Goal: Information Seeking & Learning: Find specific fact

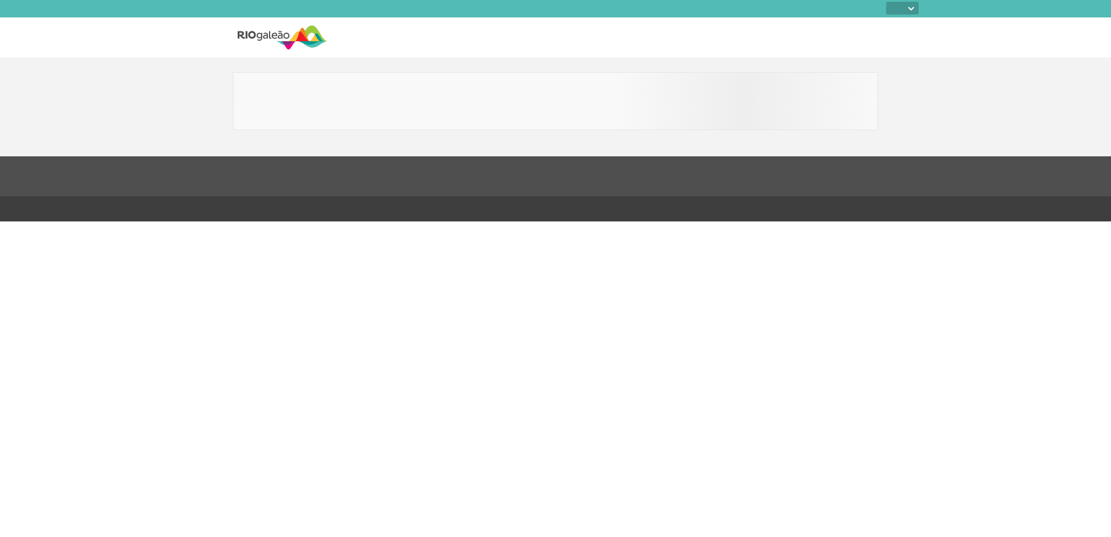
select select
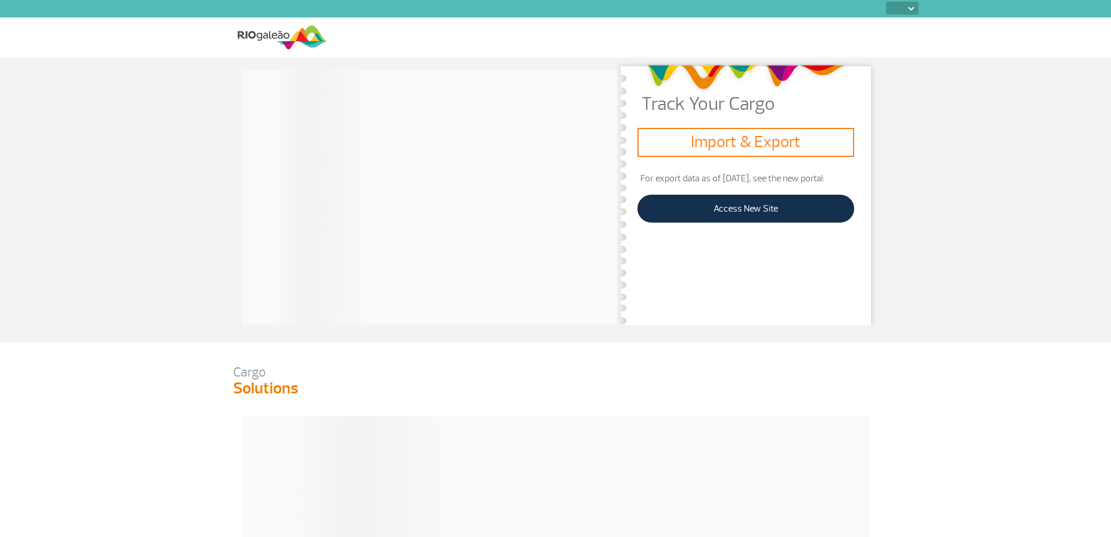
select select
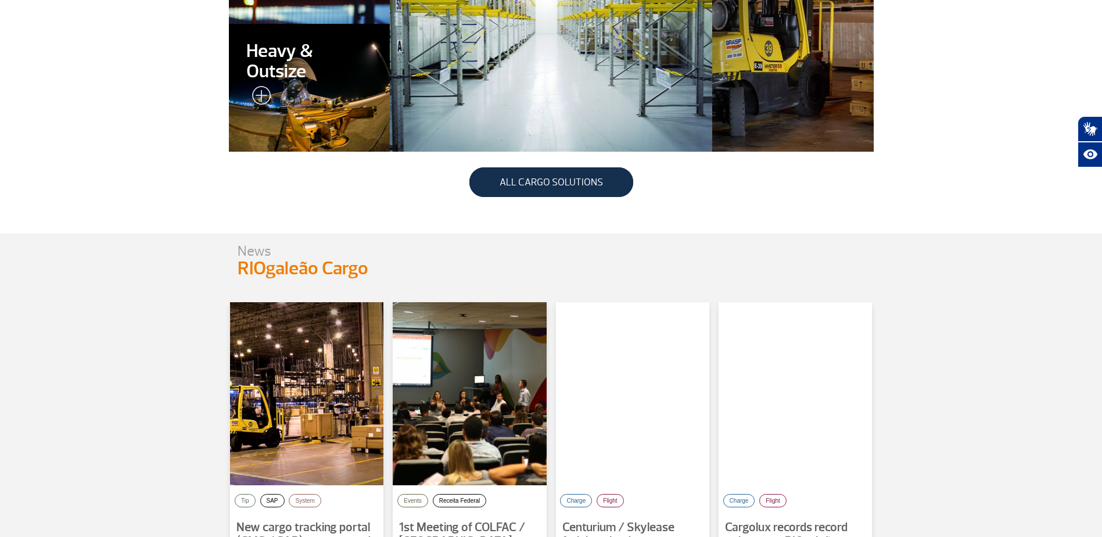
scroll to position [523, 0]
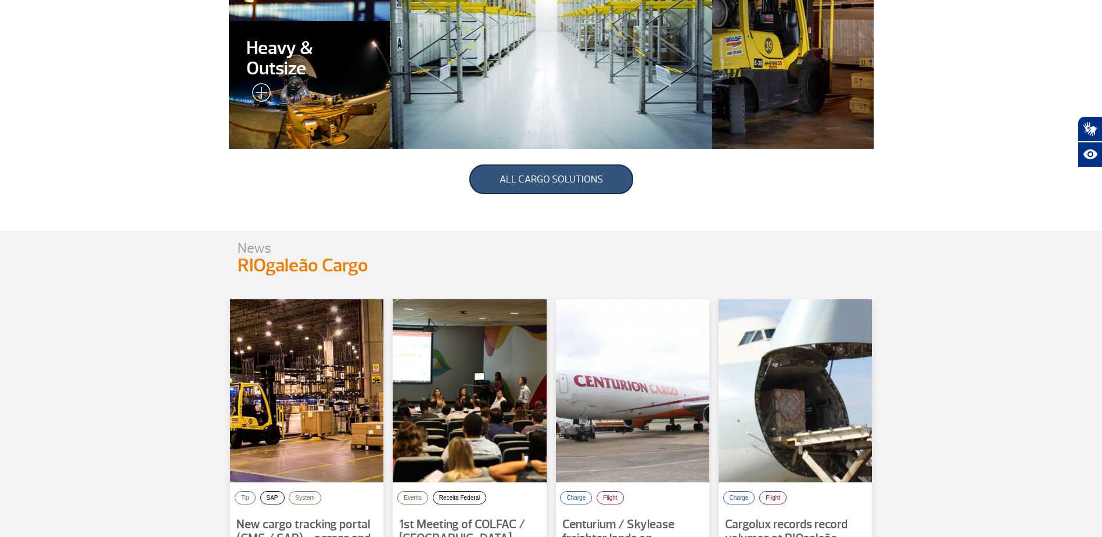
click at [553, 183] on link "ALL CARGO SOLUTIONS" at bounding box center [551, 179] width 164 height 30
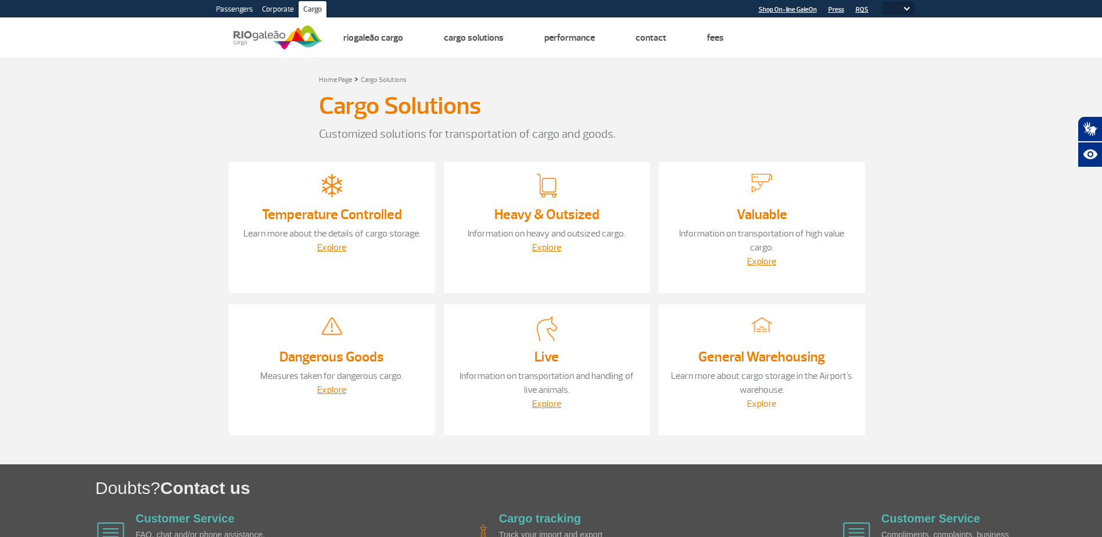
click at [755, 400] on link "Explore" at bounding box center [761, 404] width 29 height 12
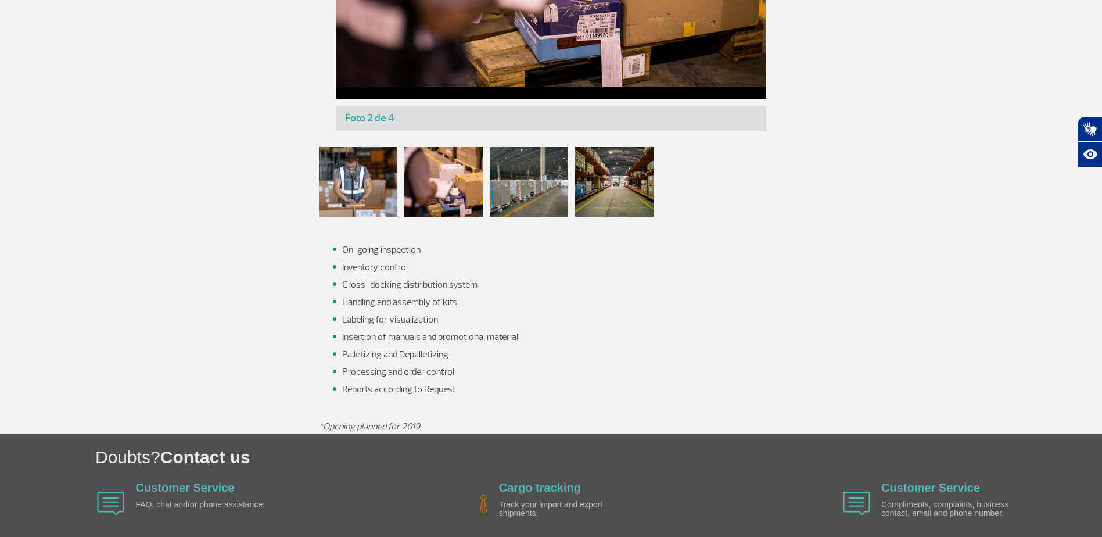
scroll to position [413, 0]
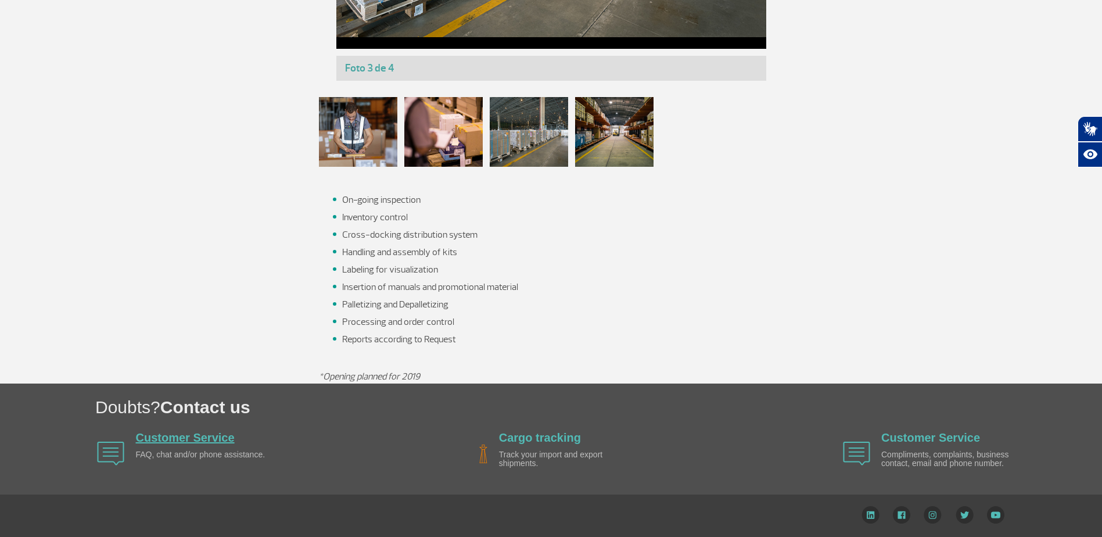
click at [162, 435] on link "Customer Service" at bounding box center [185, 437] width 99 height 13
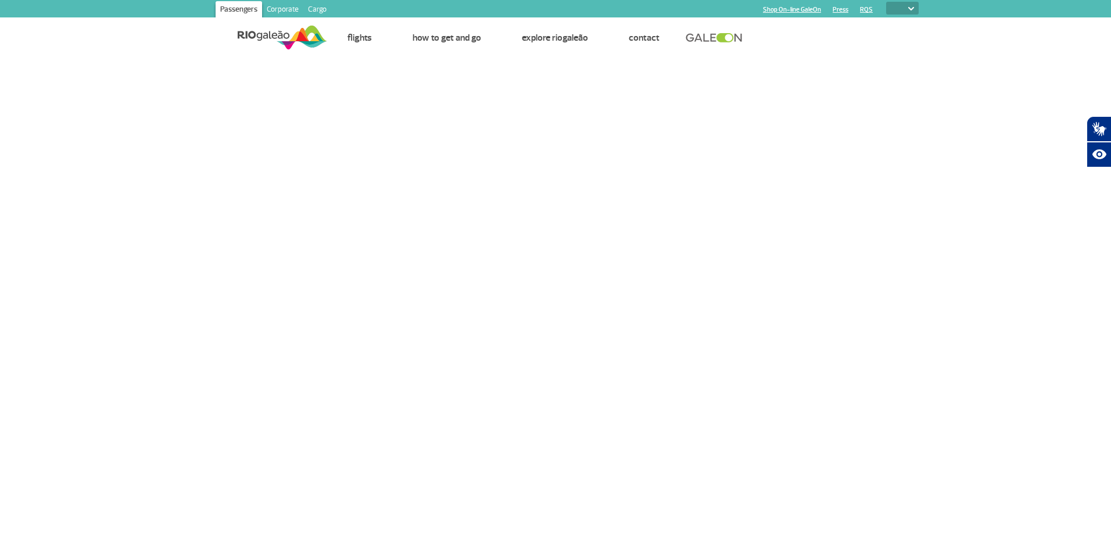
select select
click at [315, 3] on link "Cargo" at bounding box center [317, 10] width 28 height 19
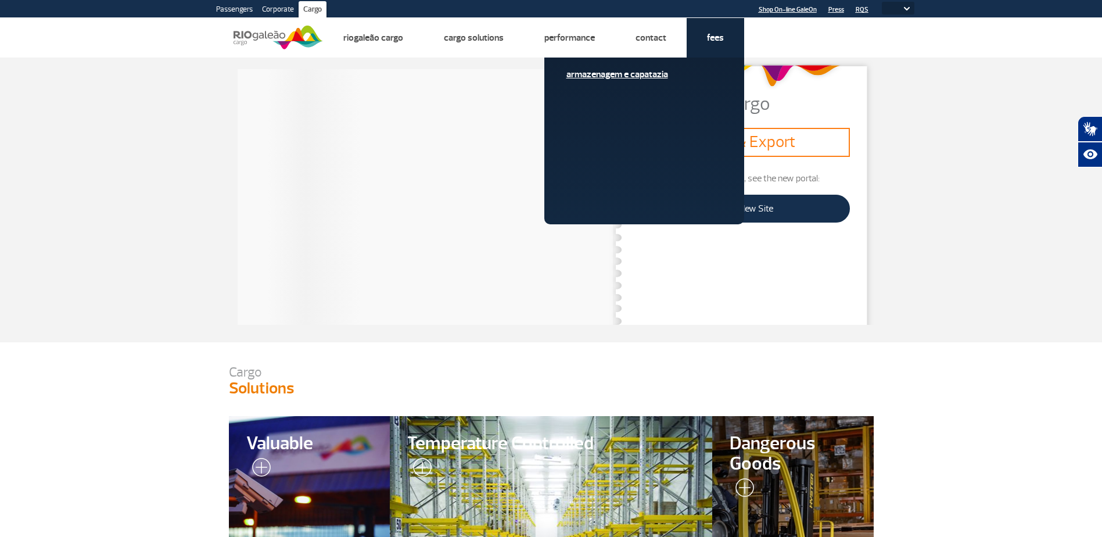
click at [662, 76] on link "Armazenagem e Capatazia" at bounding box center [644, 74] width 156 height 13
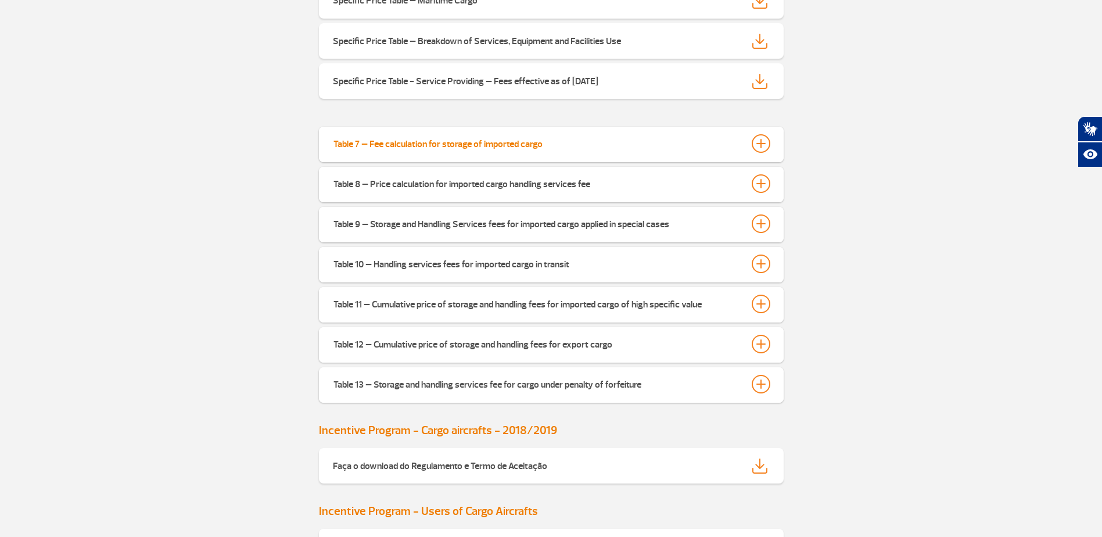
scroll to position [581, 0]
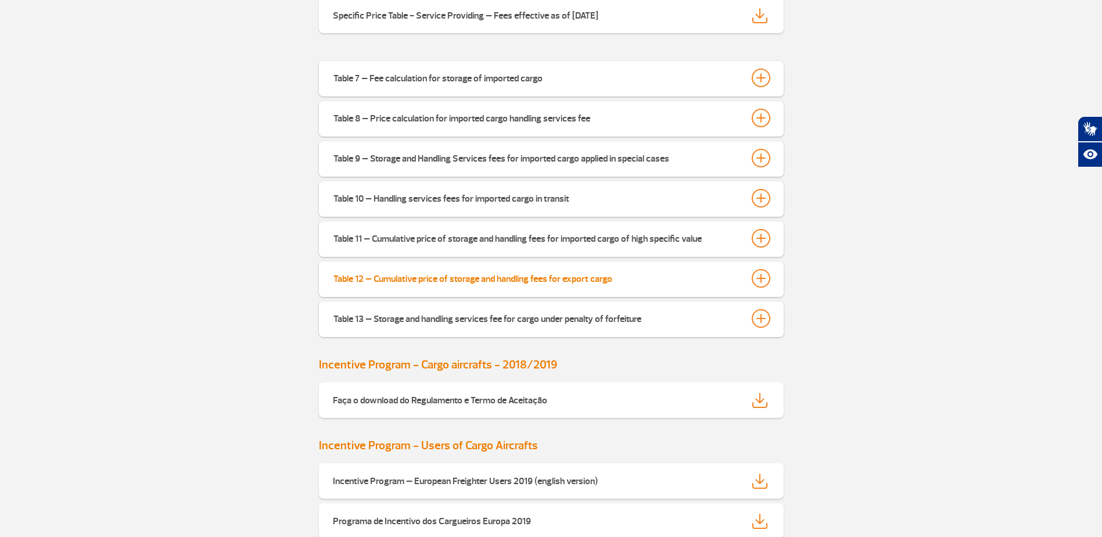
click at [760, 284] on div at bounding box center [761, 278] width 19 height 19
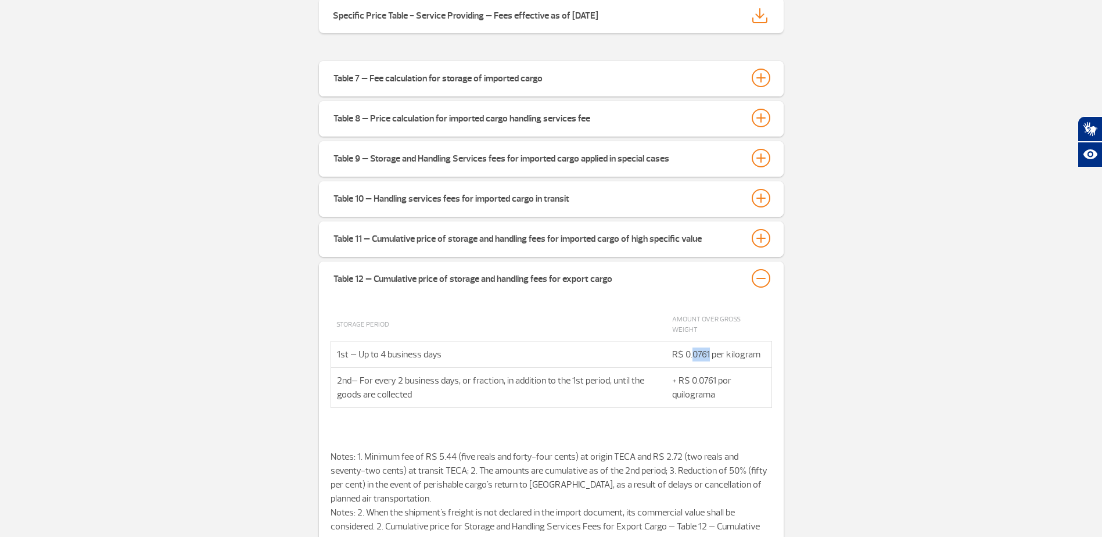
drag, startPoint x: 693, startPoint y: 345, endPoint x: 710, endPoint y: 345, distance: 16.8
click at [710, 345] on td "R$ 0.0761 per kilogram" at bounding box center [718, 355] width 105 height 26
copy td "0761"
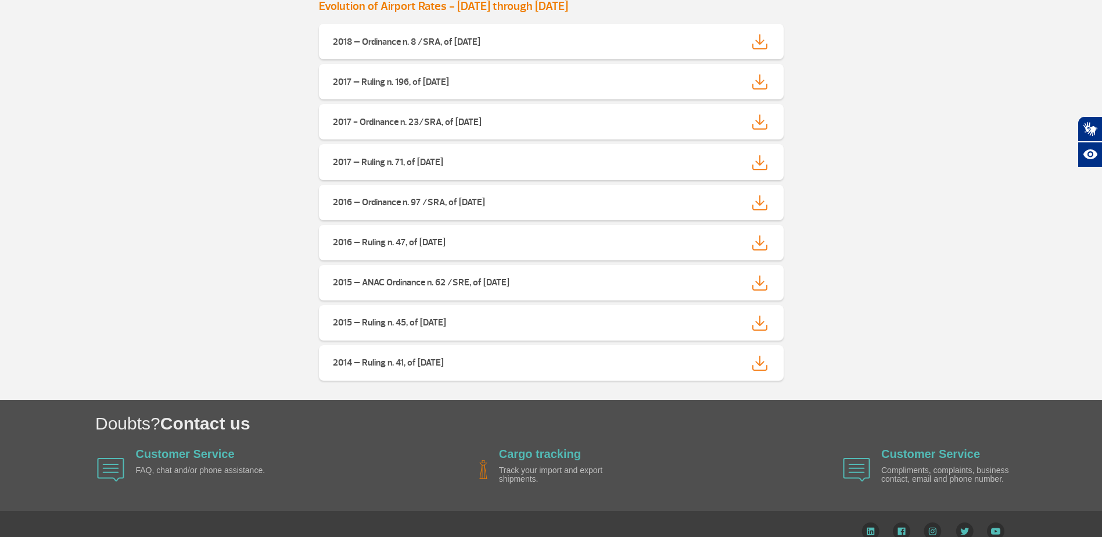
scroll to position [1961, 0]
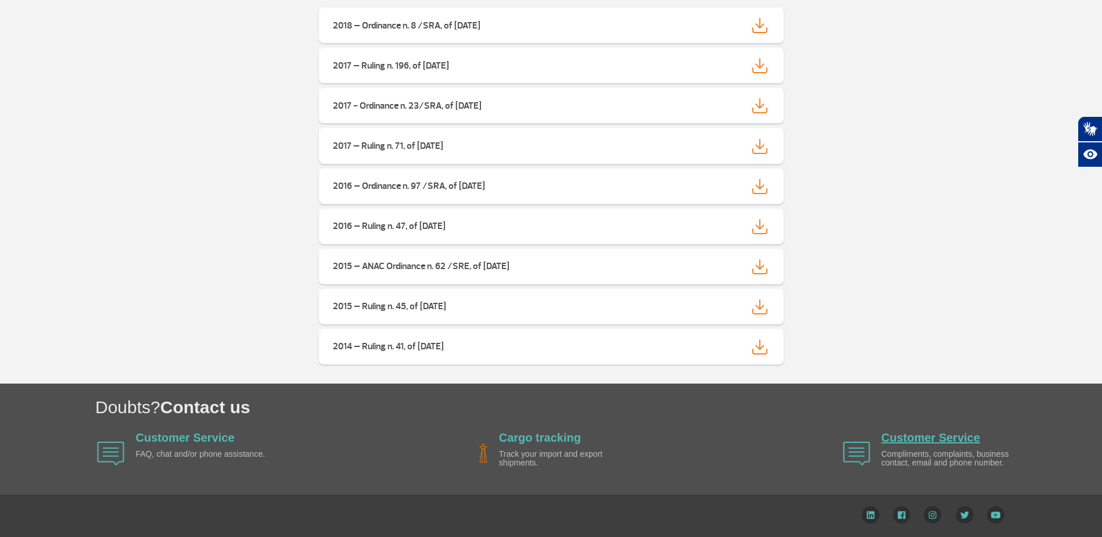
click at [949, 439] on link "Customer Service" at bounding box center [930, 437] width 99 height 13
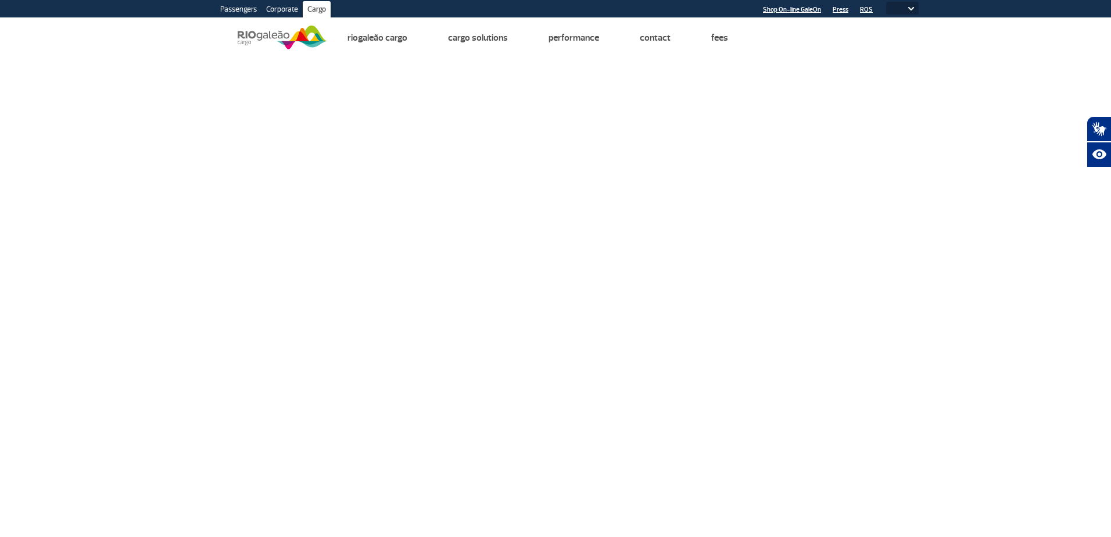
click at [912, 6] on select "PT ENG ESP" at bounding box center [902, 8] width 33 height 13
select select "pt-BR"
click at [886, 2] on select "PT ENG ESP" at bounding box center [902, 8] width 33 height 13
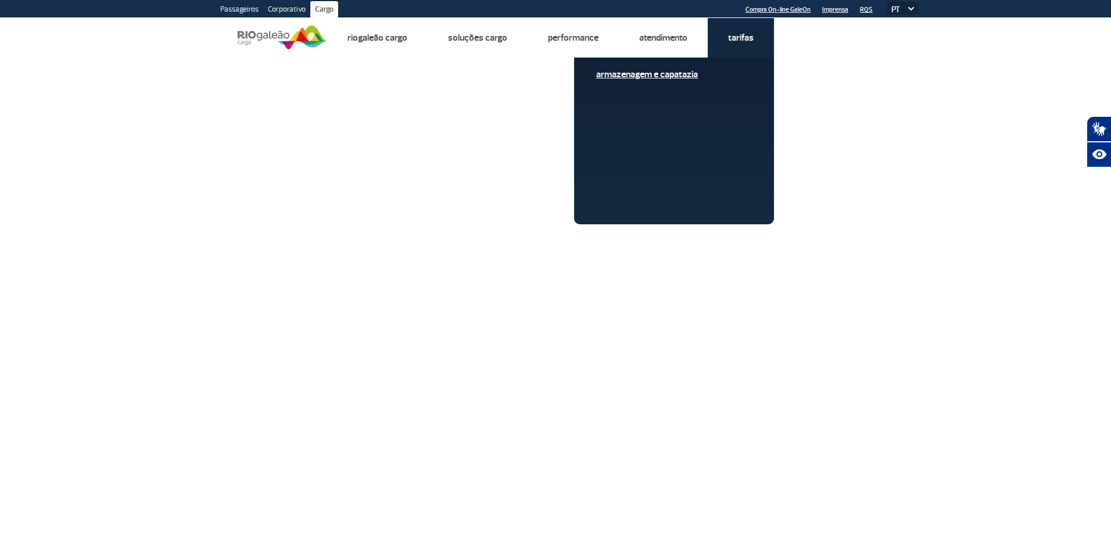
click at [667, 74] on link "Armazenagem e Capatazia" at bounding box center [674, 74] width 156 height 13
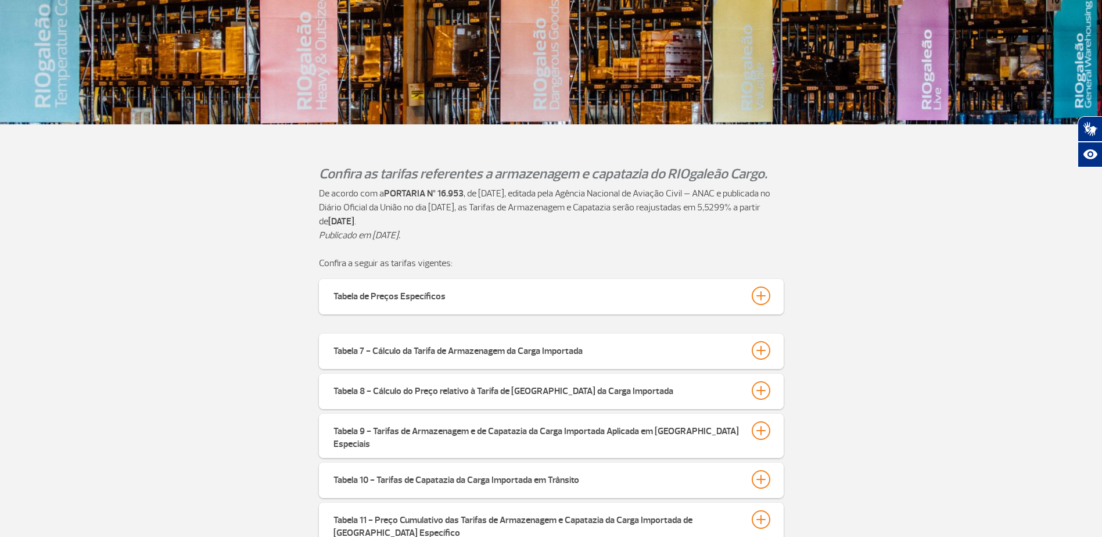
scroll to position [232, 0]
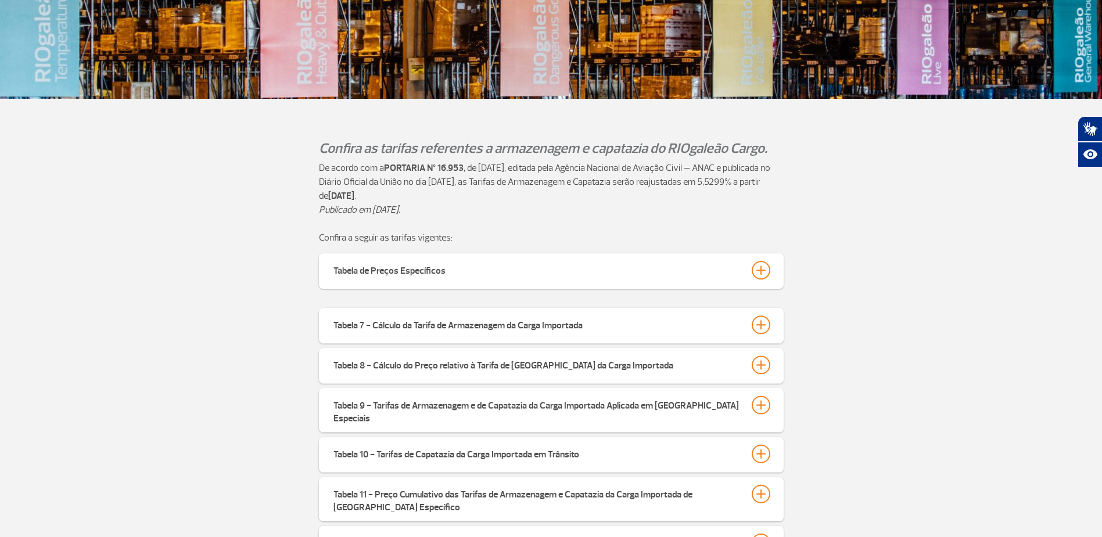
drag, startPoint x: 549, startPoint y: 1, endPoint x: 243, endPoint y: 294, distance: 423.1
click at [243, 294] on app-paragraphs "Confira as tarifas referentes a armazenagem e capatazia do RIOgaleão Cargo. De …" at bounding box center [551, 308] width 1102 height 900
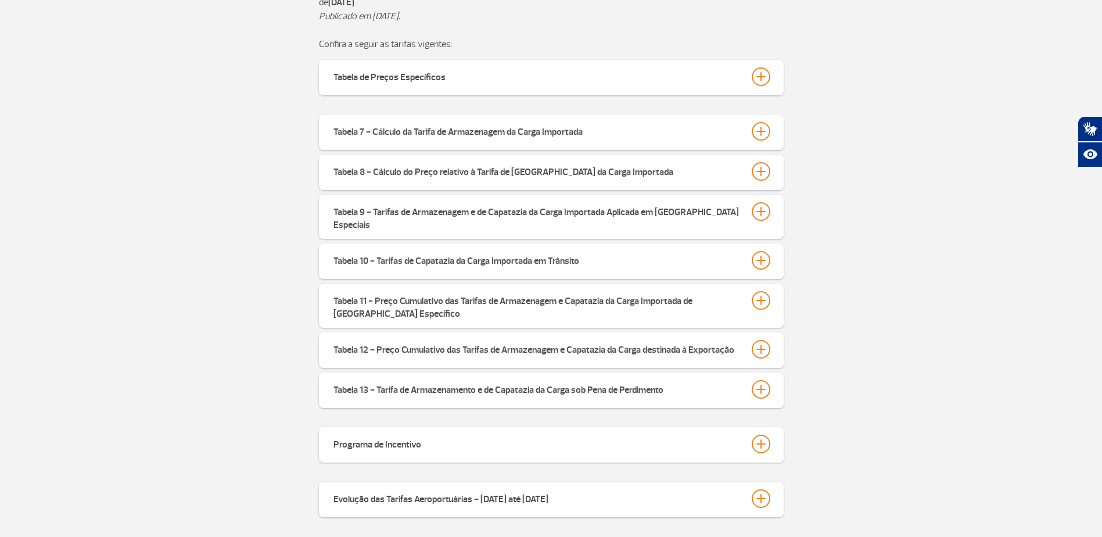
scroll to position [465, 0]
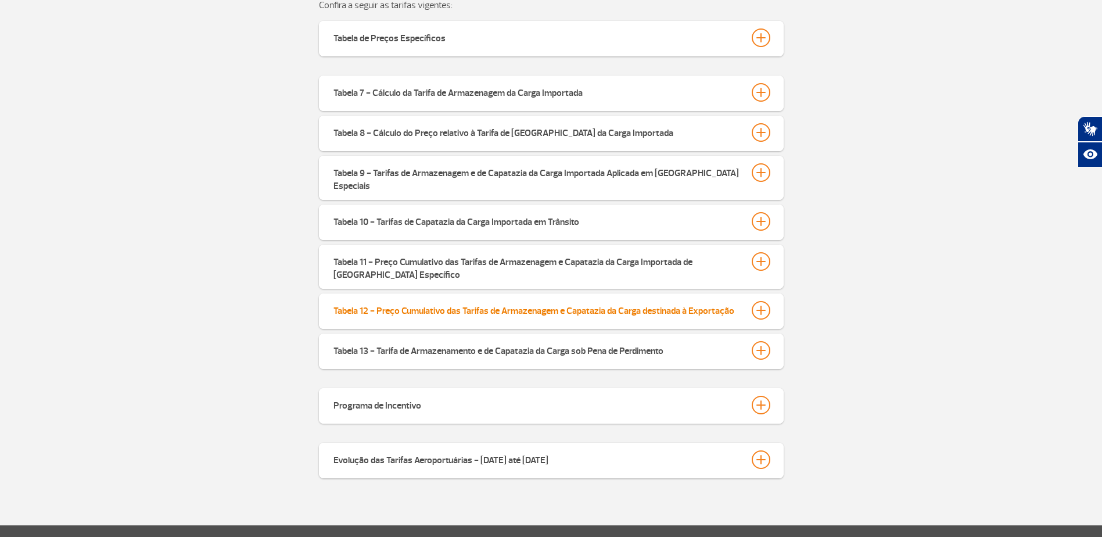
click at [768, 306] on div at bounding box center [761, 310] width 19 height 19
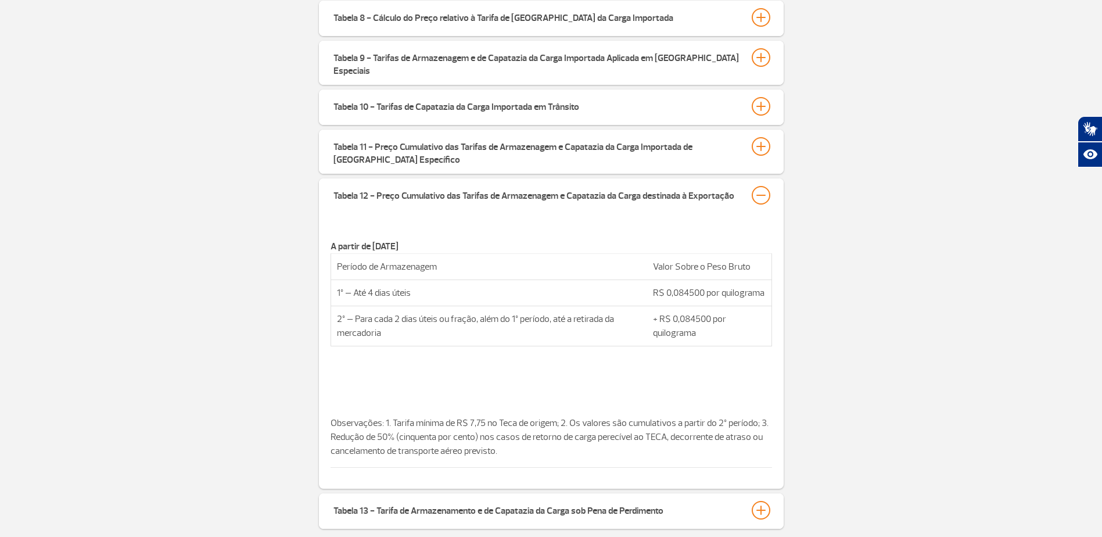
scroll to position [581, 0]
drag, startPoint x: 672, startPoint y: 283, endPoint x: 694, endPoint y: 285, distance: 22.1
click at [694, 285] on td "R$ 0,084500 por quilograma" at bounding box center [709, 291] width 125 height 26
copy td "0845"
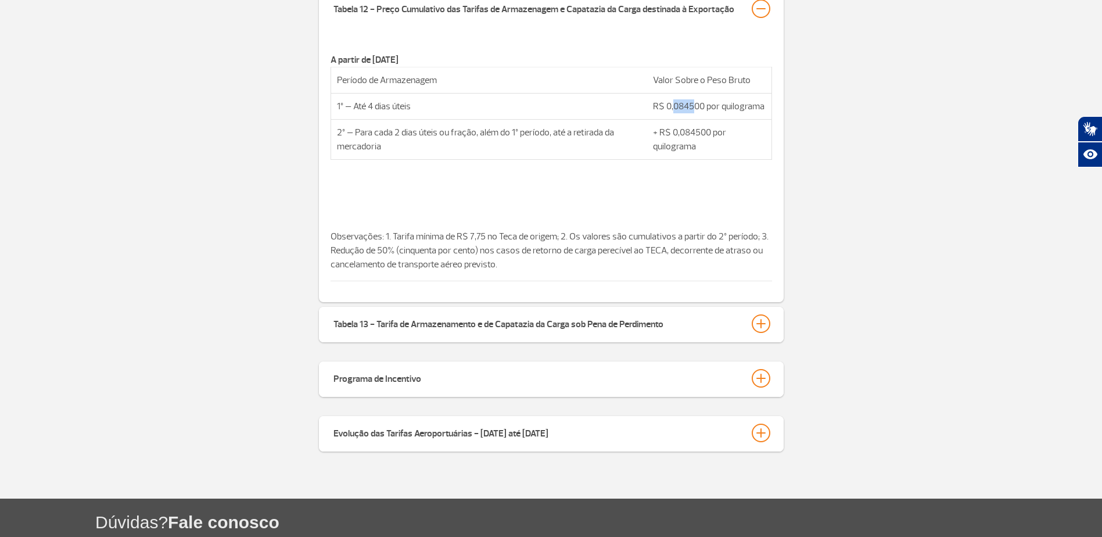
scroll to position [813, 0]
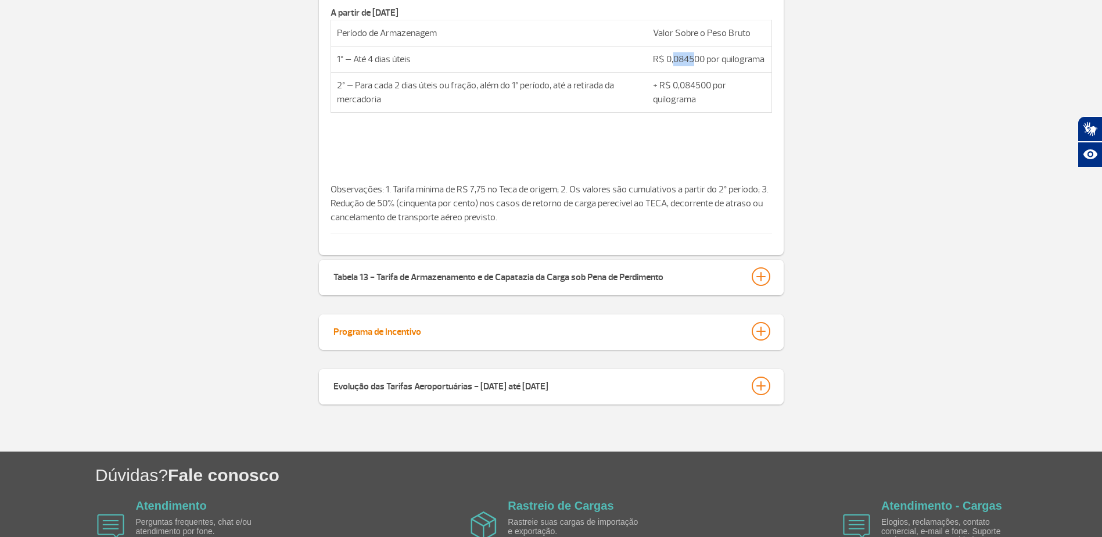
click at [764, 322] on div at bounding box center [761, 331] width 19 height 19
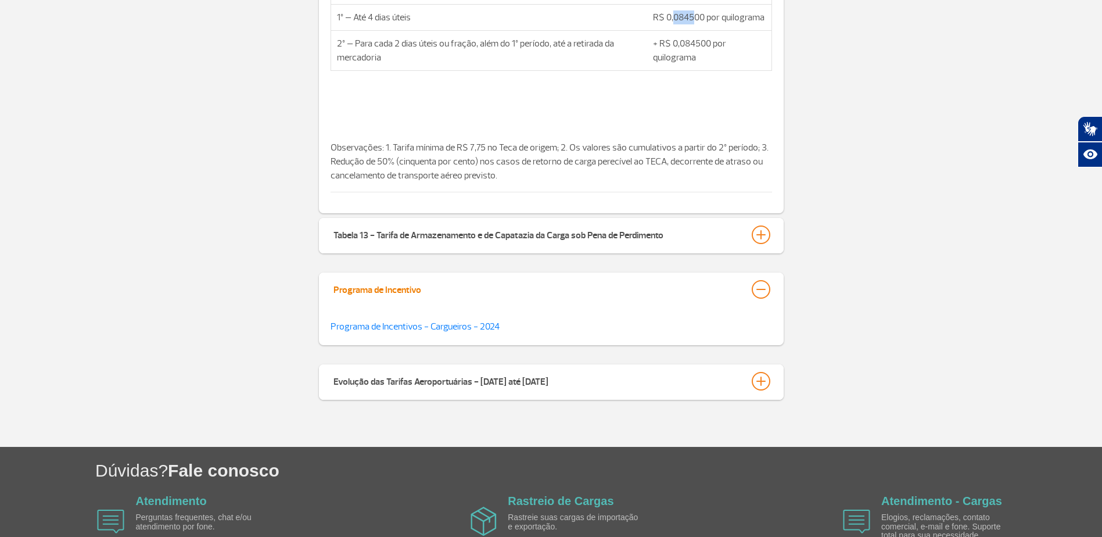
scroll to position [918, 0]
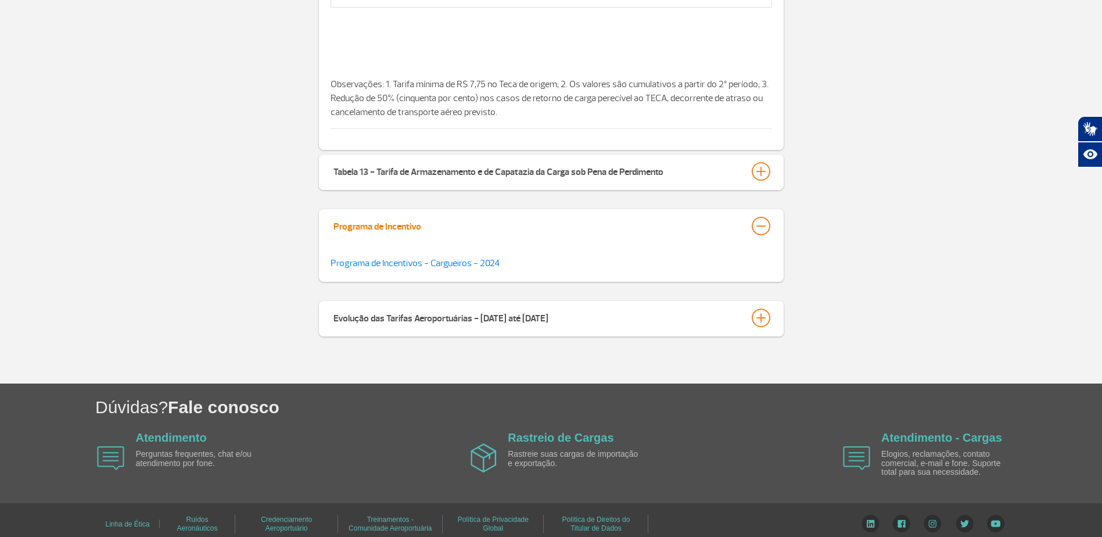
click at [764, 322] on div "Evolução das Tarifas Aeroportuárias - [DATE] até [DATE]" at bounding box center [551, 318] width 465 height 35
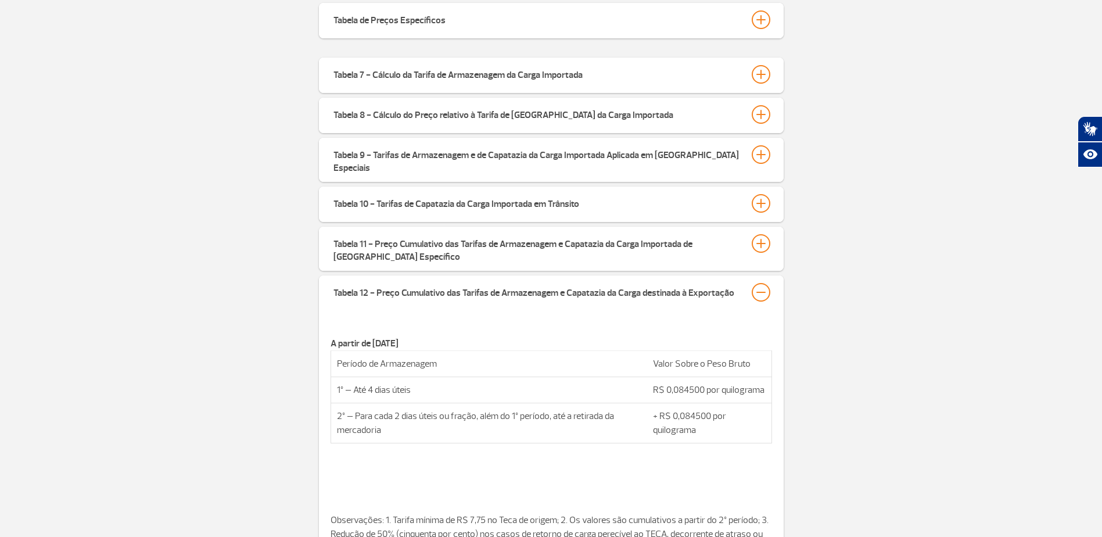
scroll to position [454, 0]
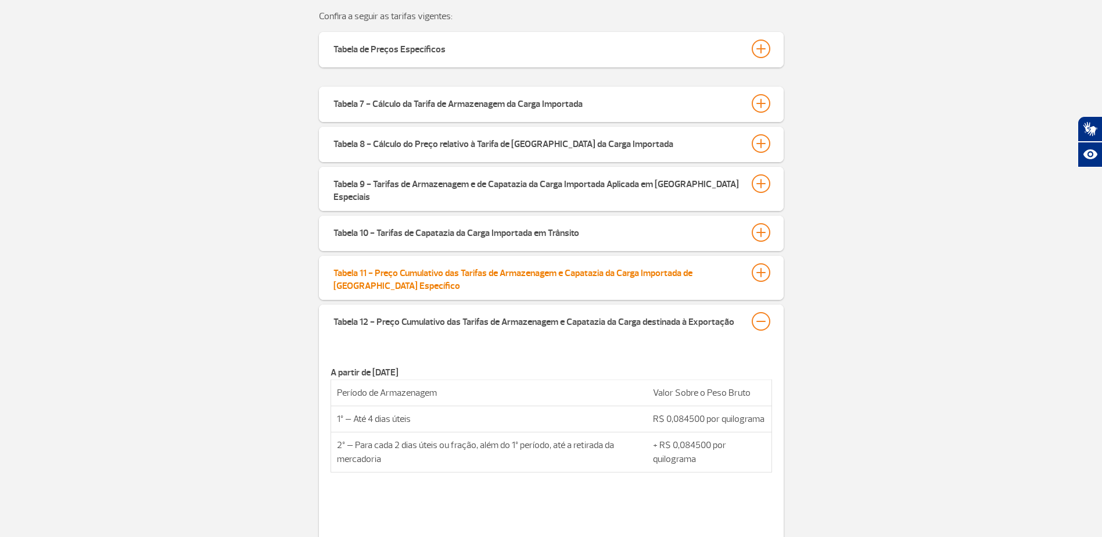
click at [755, 265] on div at bounding box center [761, 272] width 19 height 19
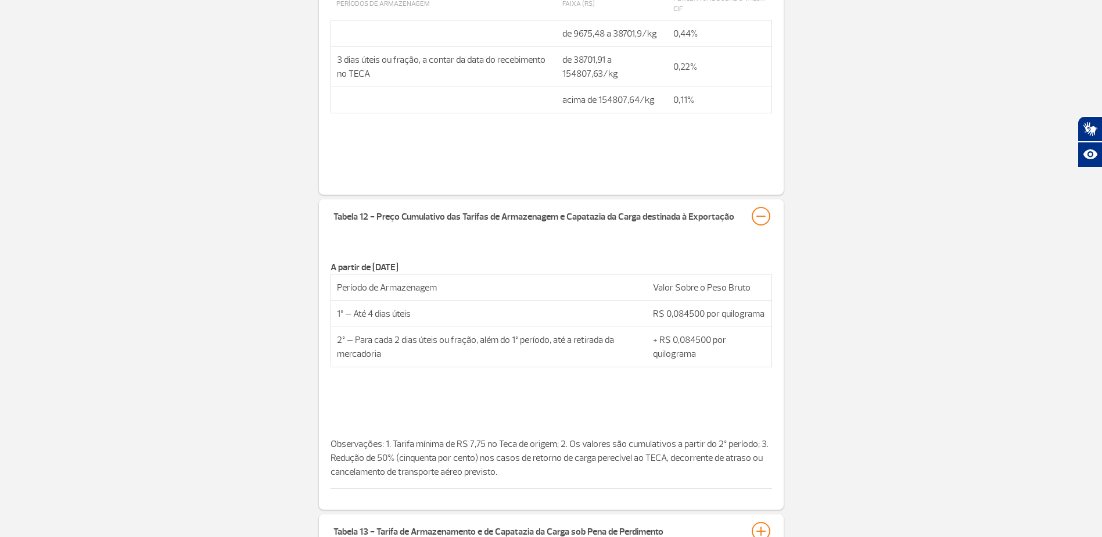
scroll to position [802, 0]
